Goal: Task Accomplishment & Management: Manage account settings

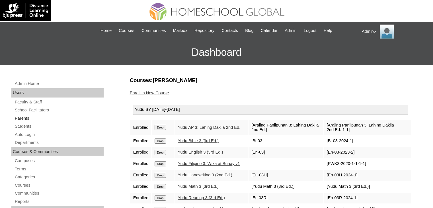
scroll to position [33, 0]
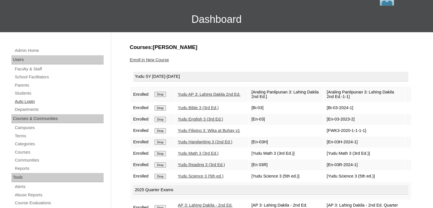
click at [32, 100] on link "Auto Login" at bounding box center [58, 101] width 89 height 7
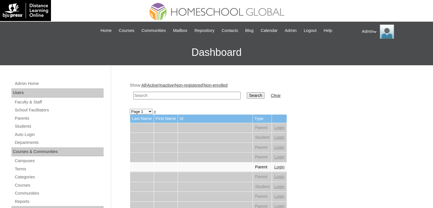
drag, startPoint x: 182, startPoint y: 99, endPoint x: 182, endPoint y: 95, distance: 4.0
click at [182, 95] on td at bounding box center [187, 95] width 113 height 13
click at [182, 95] on input "text" at bounding box center [186, 96] width 107 height 8
type input "[PERSON_NAME]"
click at [247, 97] on input "Search" at bounding box center [256, 95] width 18 height 6
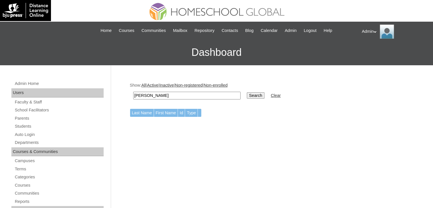
click at [194, 95] on input "[PERSON_NAME]" at bounding box center [186, 96] width 107 height 8
type input "yara"
click at [247, 94] on input "Search" at bounding box center [256, 95] width 18 height 6
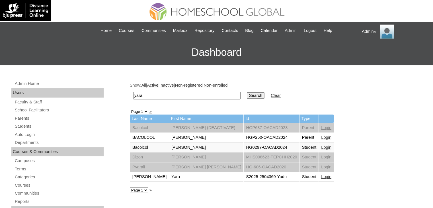
click at [321, 175] on link "Login" at bounding box center [326, 176] width 10 height 5
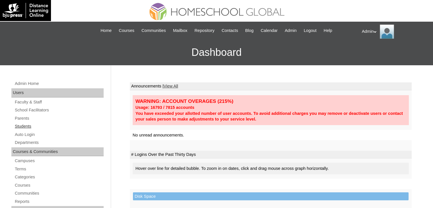
click at [30, 127] on link "Students" at bounding box center [58, 126] width 89 height 7
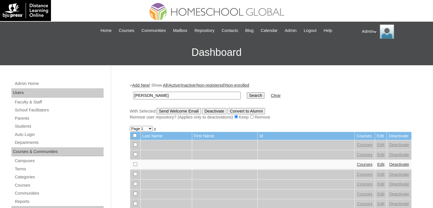
type input "[PERSON_NAME]"
click at [247, 96] on input "Search" at bounding box center [256, 95] width 18 height 6
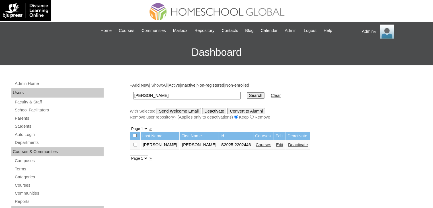
click at [256, 144] on link "Courses" at bounding box center [264, 144] width 16 height 5
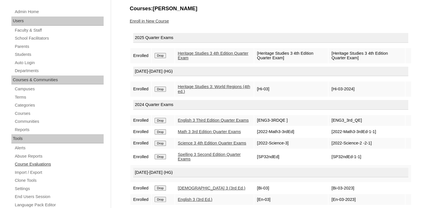
scroll to position [63, 0]
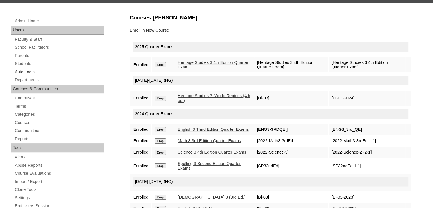
click at [32, 70] on link "Auto Login" at bounding box center [58, 71] width 89 height 7
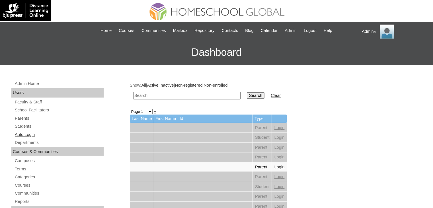
click at [32, 137] on link "Auto Login" at bounding box center [58, 134] width 89 height 7
type input "[PERSON_NAME]"
click at [244, 99] on td "Search" at bounding box center [255, 95] width 23 height 13
click at [247, 96] on input "Search" at bounding box center [256, 95] width 18 height 6
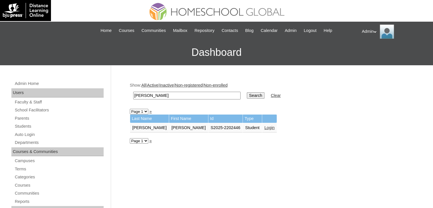
click at [262, 130] on td "Login" at bounding box center [269, 128] width 15 height 10
click at [265, 127] on link "Login" at bounding box center [270, 127] width 10 height 5
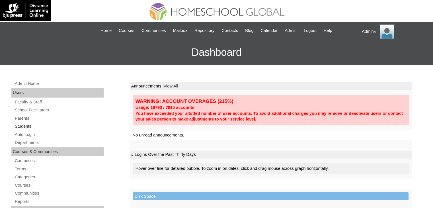
click at [25, 126] on link "Students" at bounding box center [58, 126] width 89 height 7
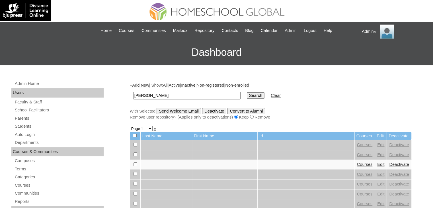
type input "Pires"
click at [244, 91] on td "Search" at bounding box center [255, 95] width 23 height 13
click at [247, 94] on input "Search" at bounding box center [256, 95] width 18 height 6
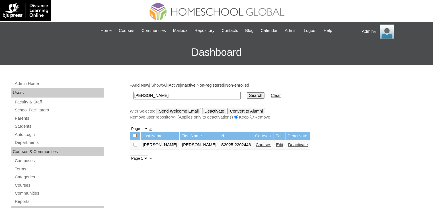
click at [256, 145] on link "Courses" at bounding box center [264, 144] width 16 height 5
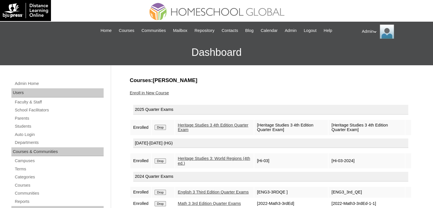
click at [164, 94] on link "Enroll in New Course" at bounding box center [149, 93] width 39 height 5
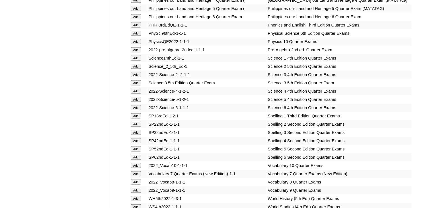
scroll to position [2335, 0]
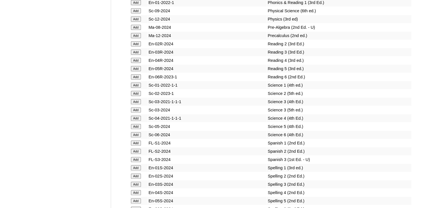
click at [137, 112] on input "Add" at bounding box center [136, 109] width 10 height 5
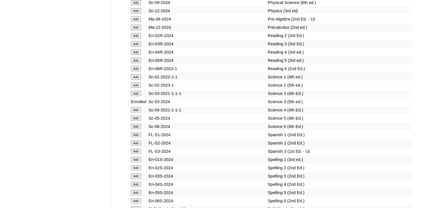
scroll to position [1161, 0]
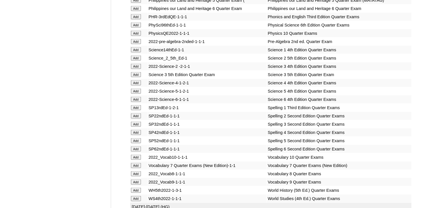
click at [135, 77] on input "Add" at bounding box center [136, 74] width 10 height 5
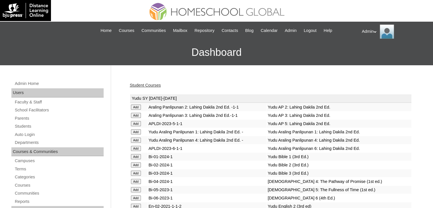
click at [152, 87] on link "Student Courses" at bounding box center [145, 85] width 31 height 5
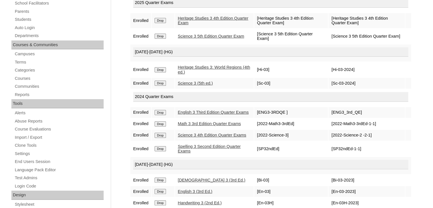
scroll to position [107, 0]
click at [162, 138] on input "Drop" at bounding box center [160, 135] width 11 height 5
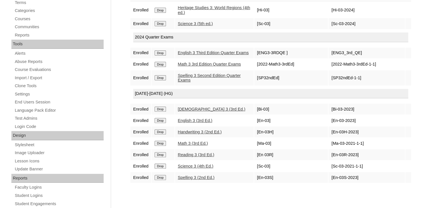
scroll to position [166, 0]
click at [162, 167] on input "Drop" at bounding box center [160, 166] width 11 height 5
